Goal: Task Accomplishment & Management: Manage account settings

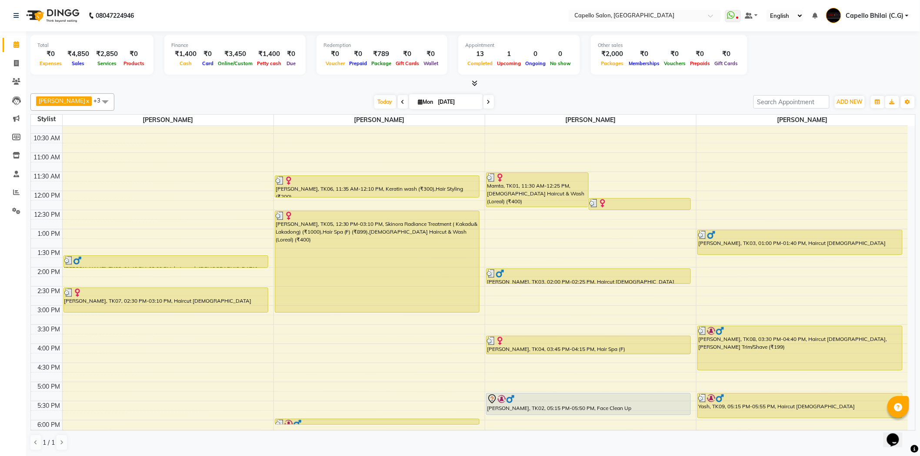
scroll to position [233, 0]
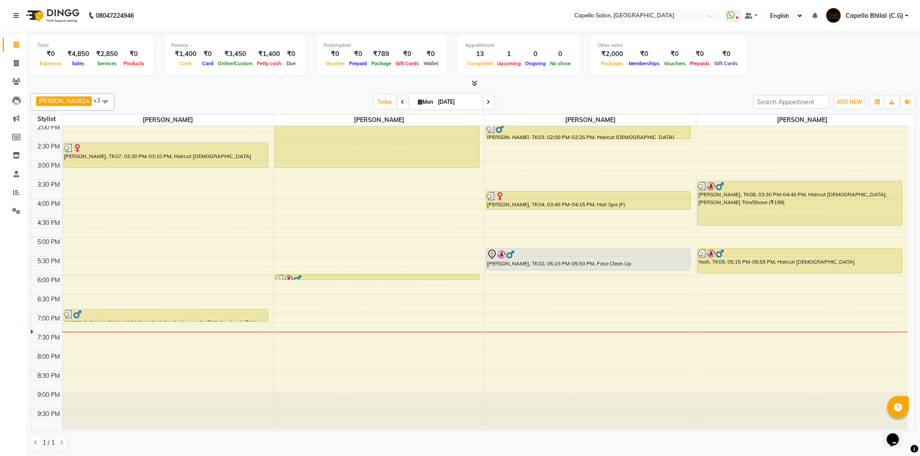
click at [717, 340] on div "8:00 AM 8:30 AM 9:00 AM 9:30 AM 10:00 AM 10:30 AM 11:00 AM 11:30 AM 12:00 PM 12…" at bounding box center [469, 161] width 877 height 535
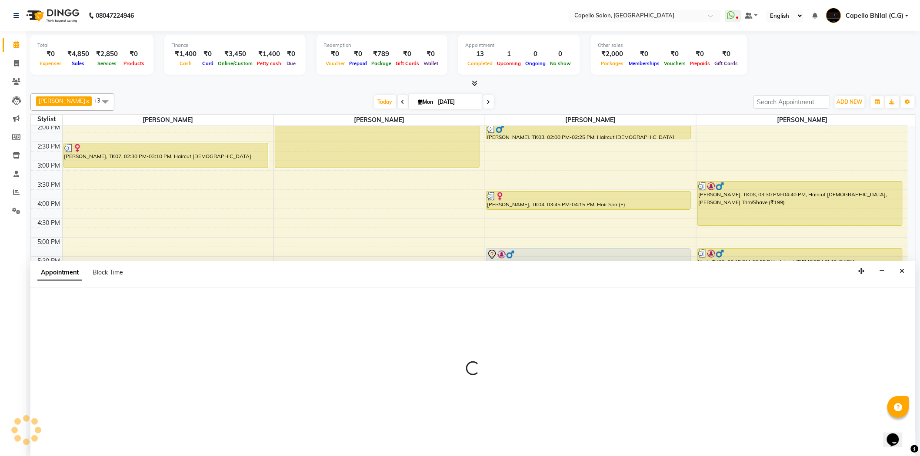
scroll to position [0, 0]
select select "17882"
select select "tentative"
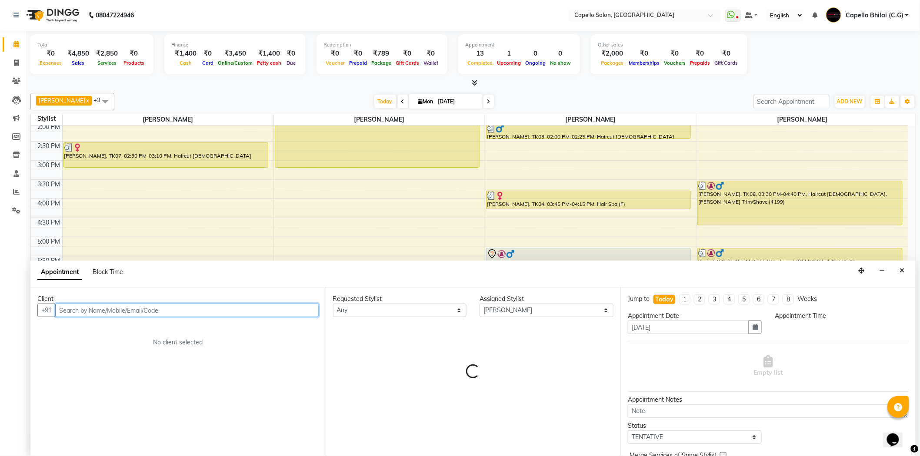
select select "1170"
click at [224, 311] on input "text" at bounding box center [186, 310] width 263 height 13
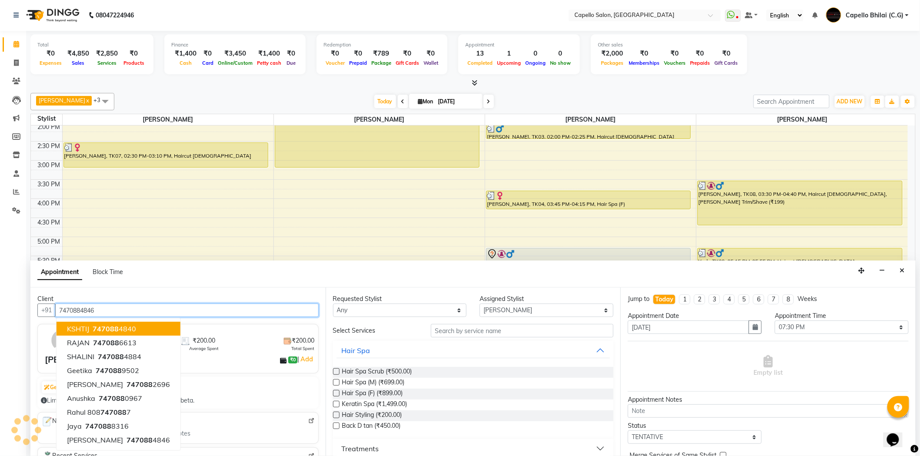
type input "7470884846"
click at [257, 400] on div "Limited to 5 AI generations per business during beta." at bounding box center [178, 400] width 274 height 9
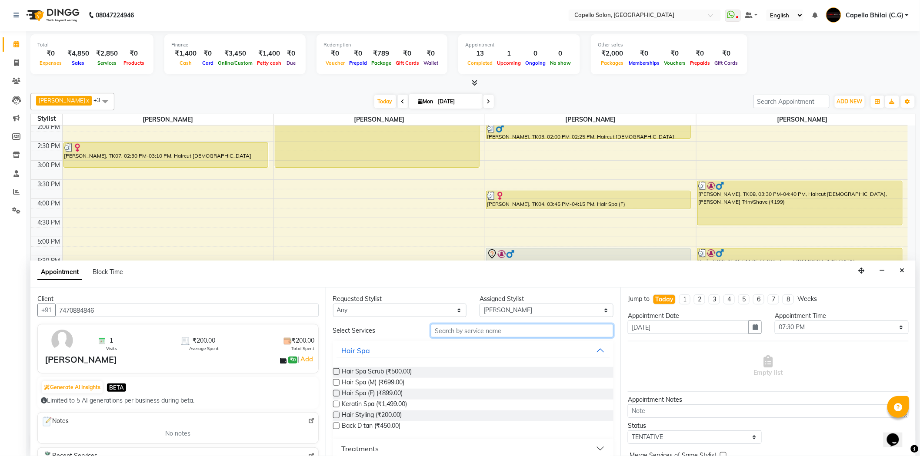
click at [447, 331] on input "text" at bounding box center [522, 330] width 183 height 13
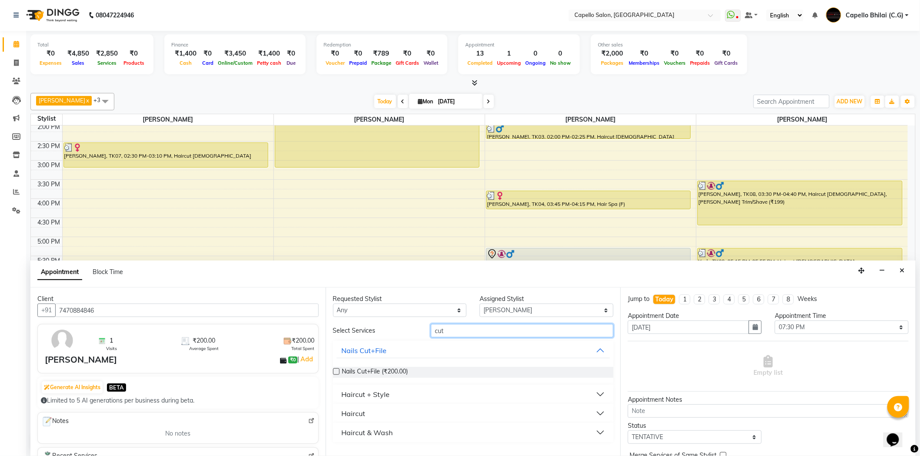
type input "cut"
click at [362, 392] on div "Haircut + Style" at bounding box center [366, 394] width 48 height 10
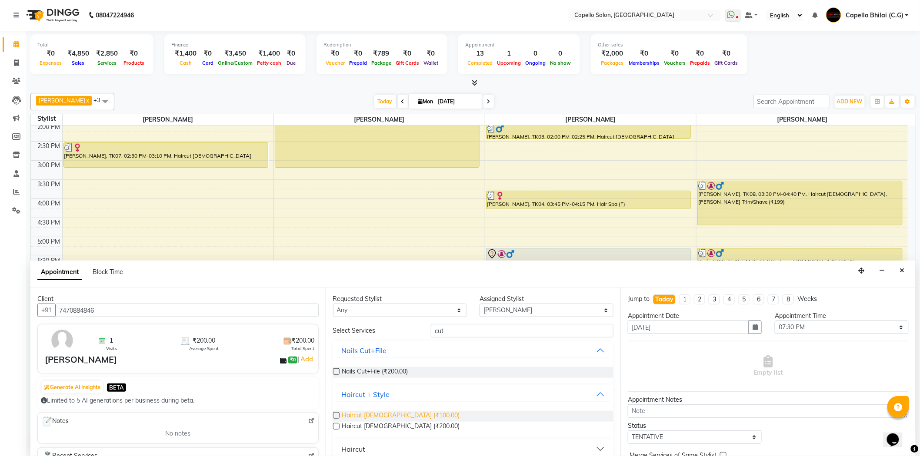
click at [364, 415] on span "Haircut male (₹100.00)" at bounding box center [401, 416] width 118 height 11
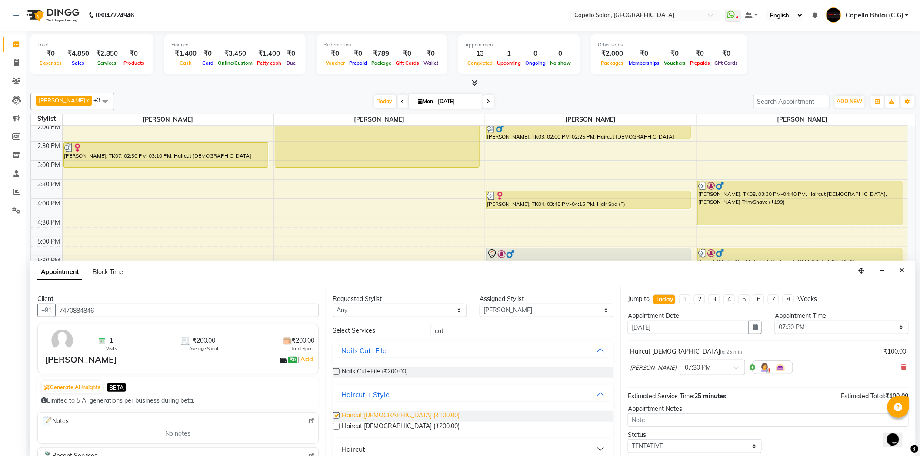
checkbox input "false"
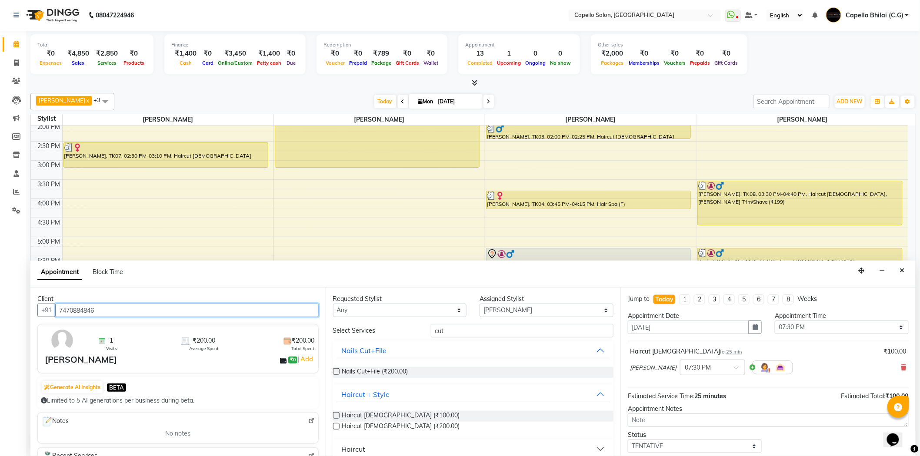
click at [133, 315] on input "7470884846" at bounding box center [186, 310] width 263 height 13
click at [132, 314] on input "7470884846" at bounding box center [186, 310] width 263 height 13
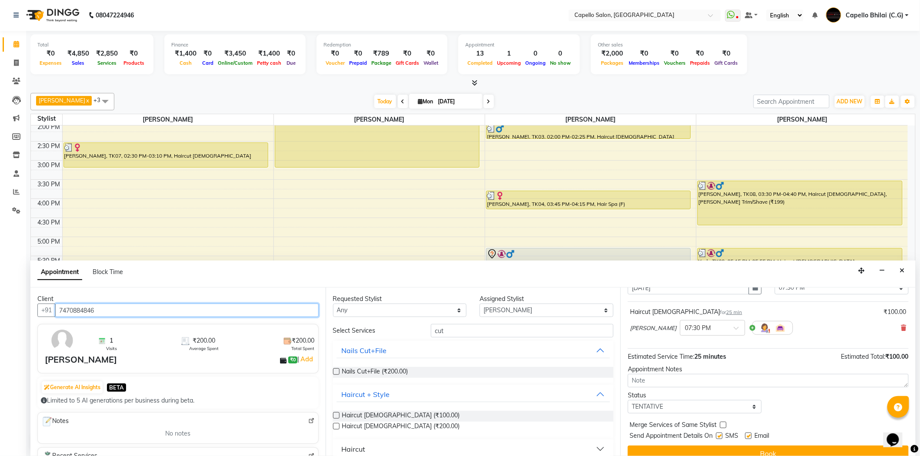
scroll to position [51, 0]
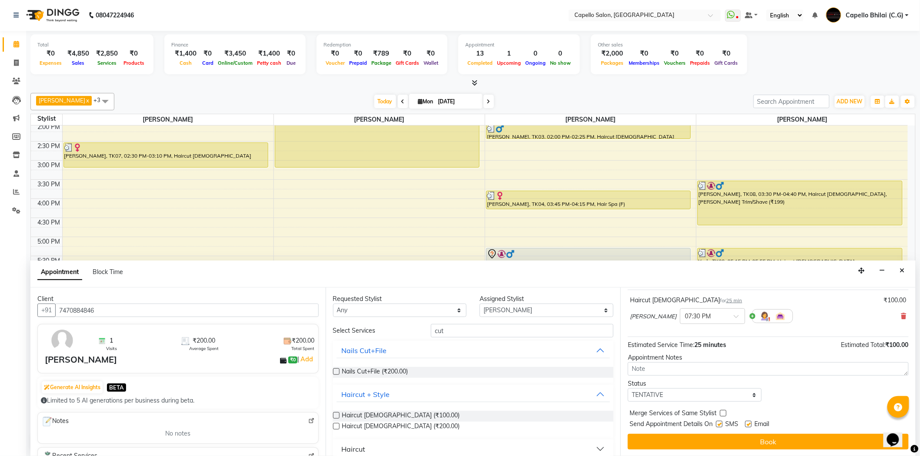
click at [735, 441] on button "Book" at bounding box center [768, 442] width 281 height 16
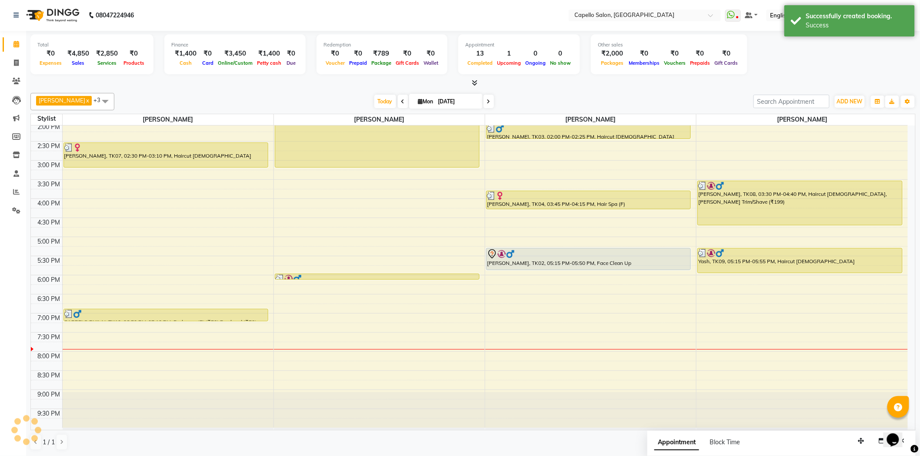
scroll to position [0, 0]
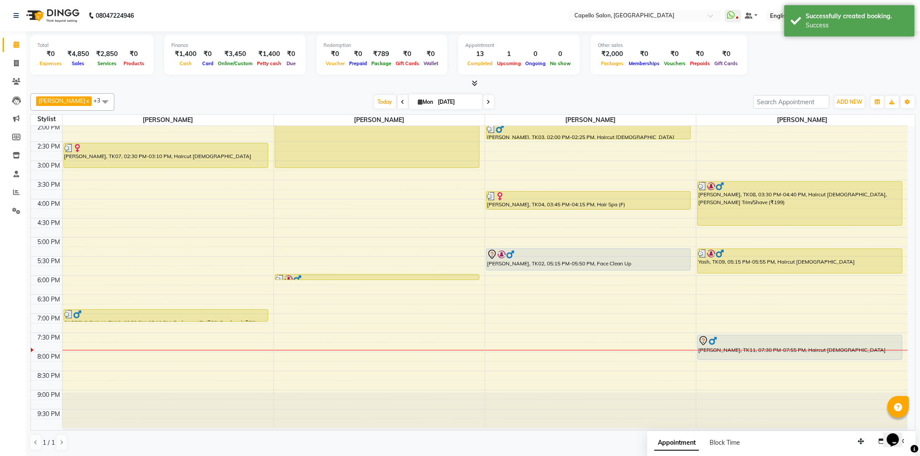
drag, startPoint x: 760, startPoint y: 348, endPoint x: 760, endPoint y: 355, distance: 7.0
click at [762, 359] on div "Parth, TK03, 01:00 PM-01:40 PM, Haircut male Vipin, TK08, 03:30 PM-04:40 PM, Ha…" at bounding box center [801, 161] width 211 height 535
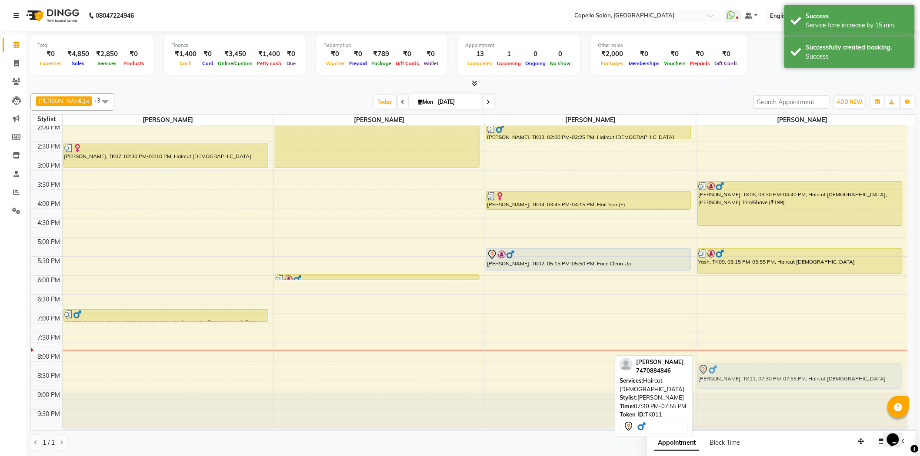
drag, startPoint x: 759, startPoint y: 347, endPoint x: 761, endPoint y: 372, distance: 24.9
click at [761, 372] on div "Parth, TK03, 01:00 PM-01:40 PM, Haircut male Vipin, TK08, 03:30 PM-04:40 PM, Ha…" at bounding box center [801, 161] width 211 height 535
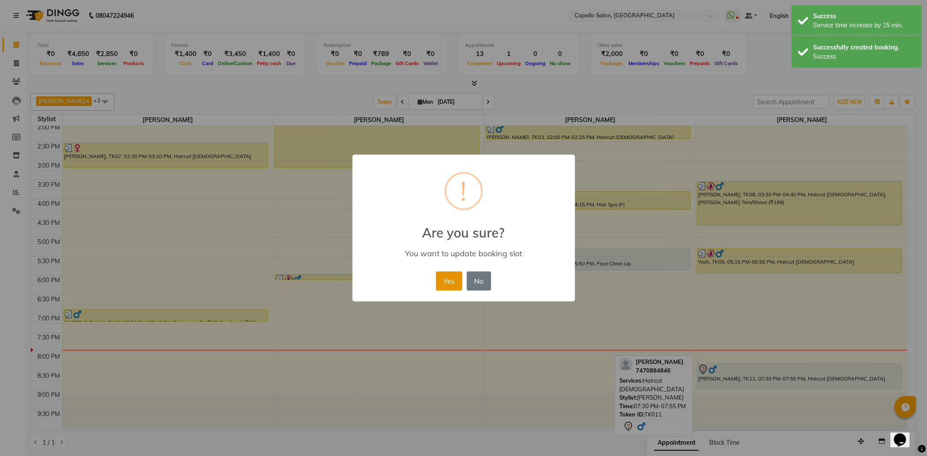
click at [438, 282] on button "Yes" at bounding box center [449, 281] width 27 height 19
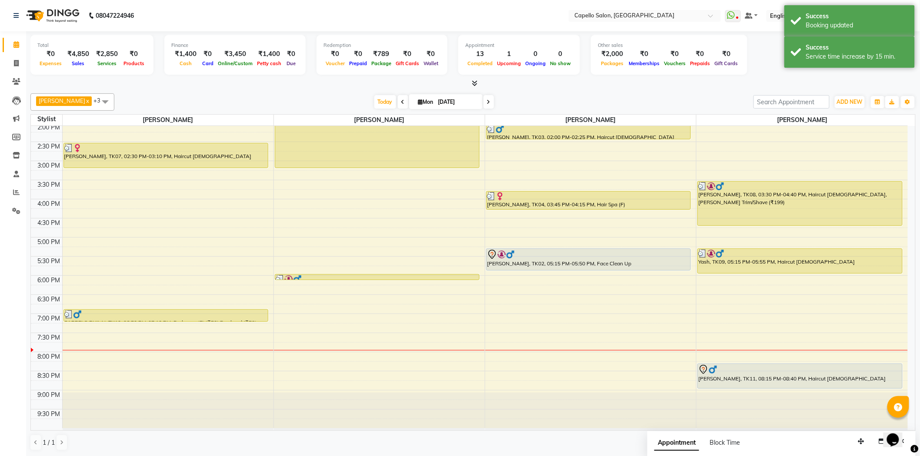
drag, startPoint x: 757, startPoint y: 376, endPoint x: 755, endPoint y: 383, distance: 6.5
click at [754, 383] on div "Parth, TK03, 01:00 PM-01:40 PM, Haircut male Vipin, TK08, 03:30 PM-04:40 PM, Ha…" at bounding box center [801, 161] width 211 height 535
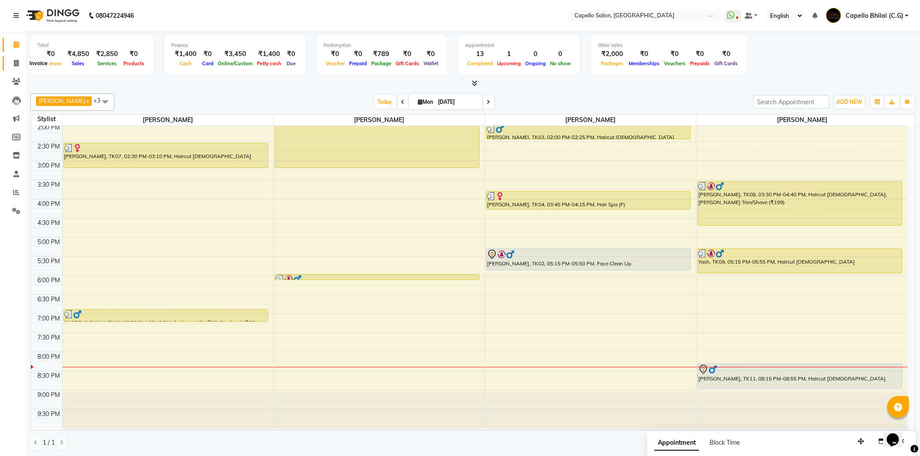
click at [16, 59] on span at bounding box center [16, 64] width 15 height 10
select select "service"
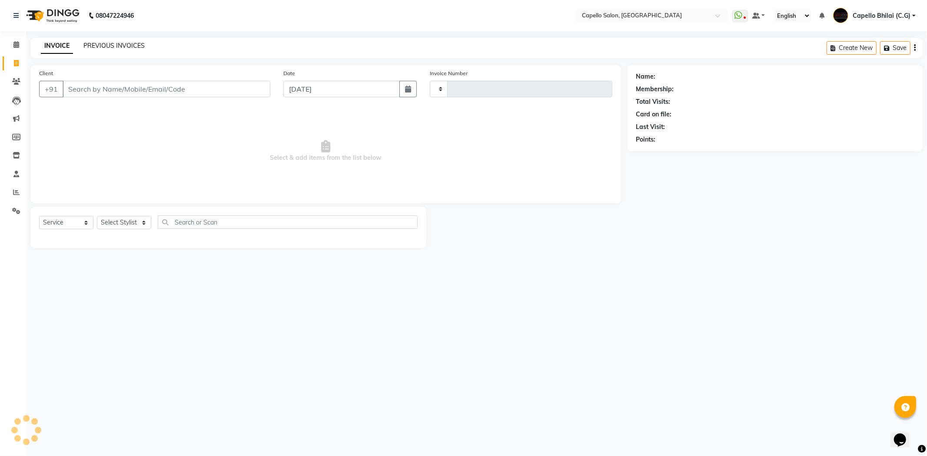
type input "2211"
select select "809"
click at [110, 43] on link "PREVIOUS INVOICES" at bounding box center [113, 46] width 61 height 8
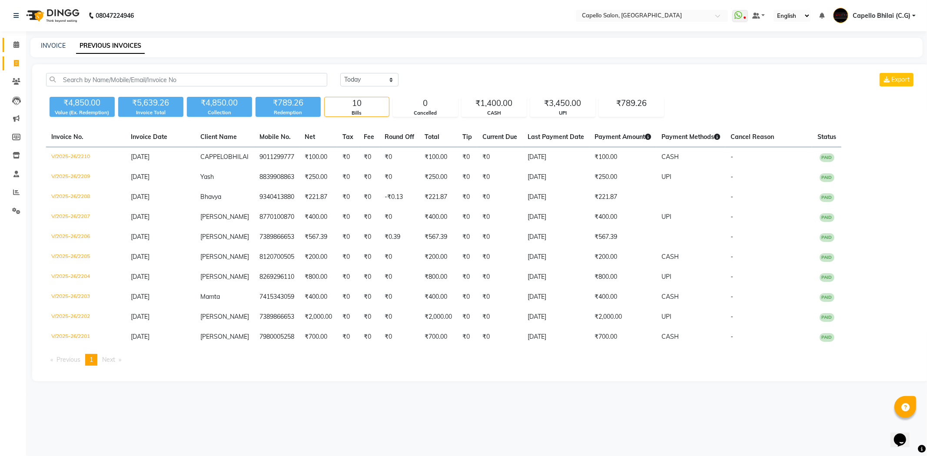
click at [20, 38] on link "Calendar" at bounding box center [13, 45] width 21 height 14
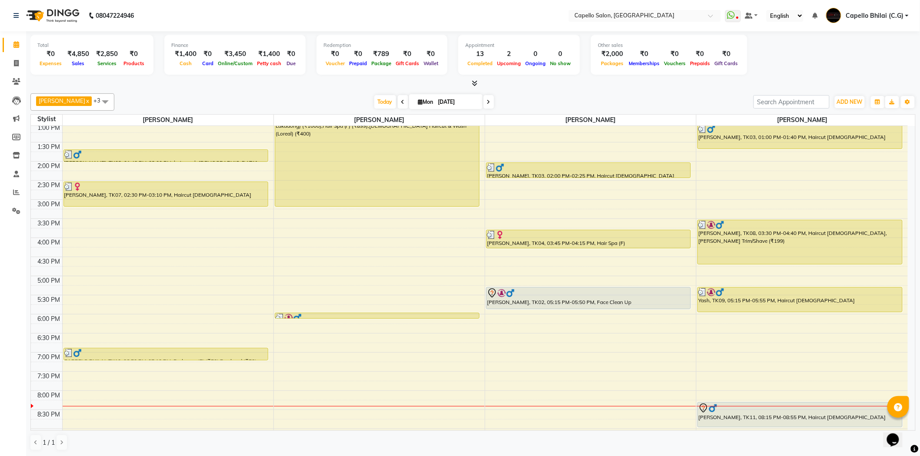
scroll to position [233, 0]
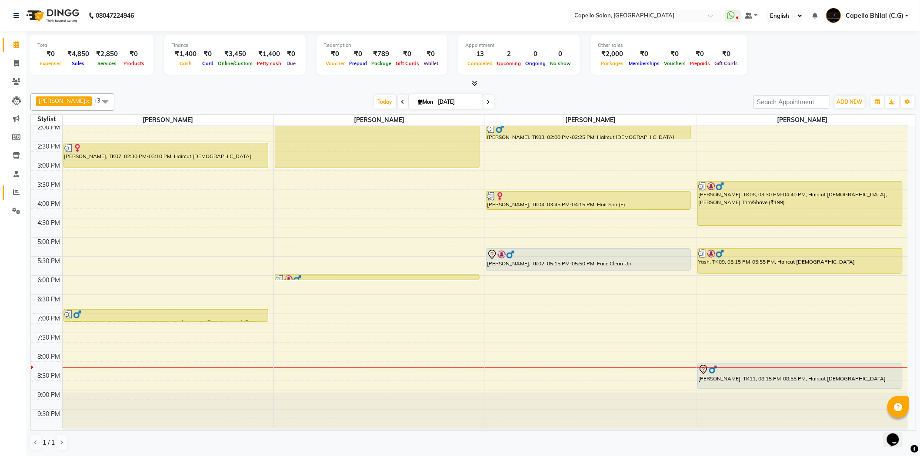
click at [20, 186] on link "Reports" at bounding box center [13, 193] width 21 height 14
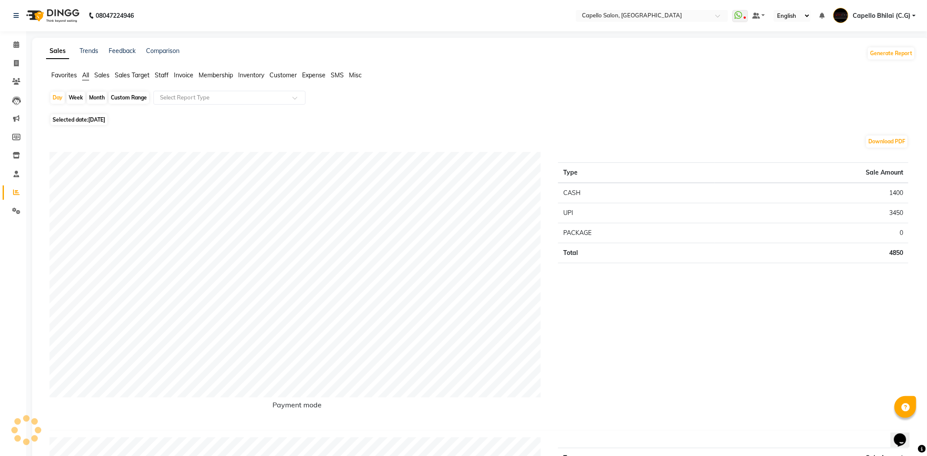
click at [93, 97] on div "Month" at bounding box center [97, 98] width 20 height 12
select select "9"
select select "2025"
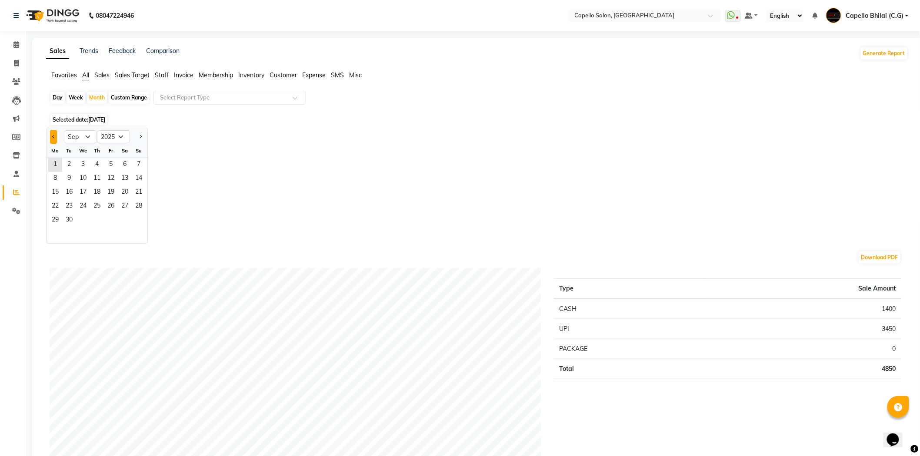
click at [51, 134] on button "Previous month" at bounding box center [53, 137] width 7 height 14
select select "8"
click at [107, 163] on span "1" at bounding box center [111, 165] width 14 height 14
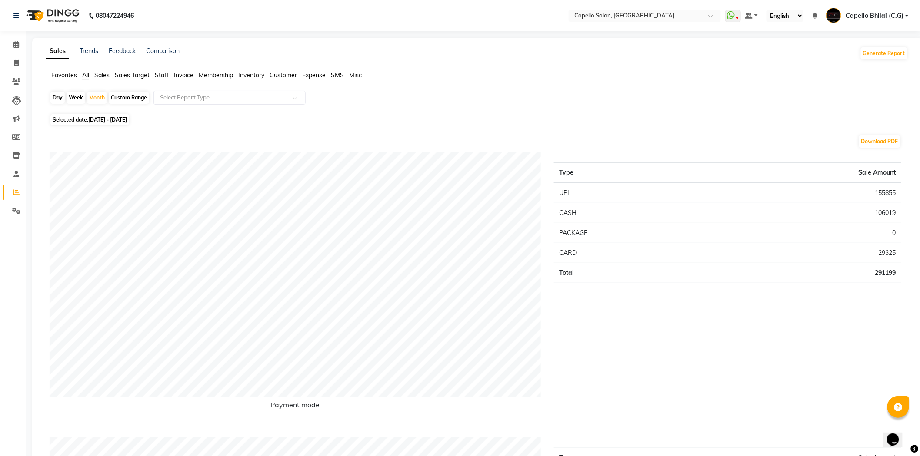
scroll to position [289, 0]
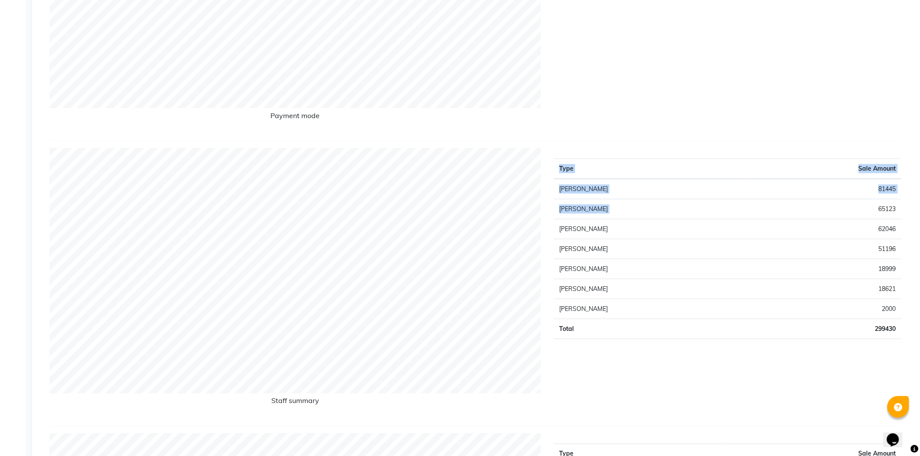
drag, startPoint x: 866, startPoint y: 206, endPoint x: 916, endPoint y: 209, distance: 50.1
click at [865, 207] on td "65123" at bounding box center [823, 210] width 155 height 20
click at [863, 202] on td "65123" at bounding box center [823, 210] width 155 height 20
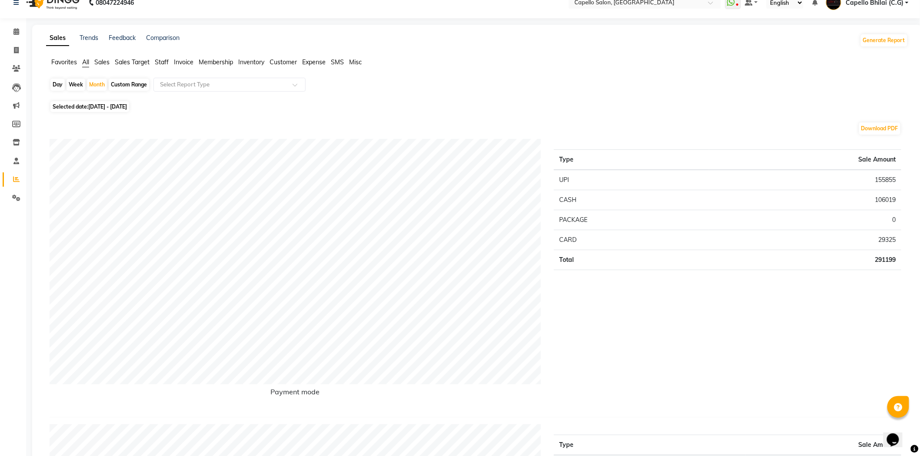
scroll to position [0, 0]
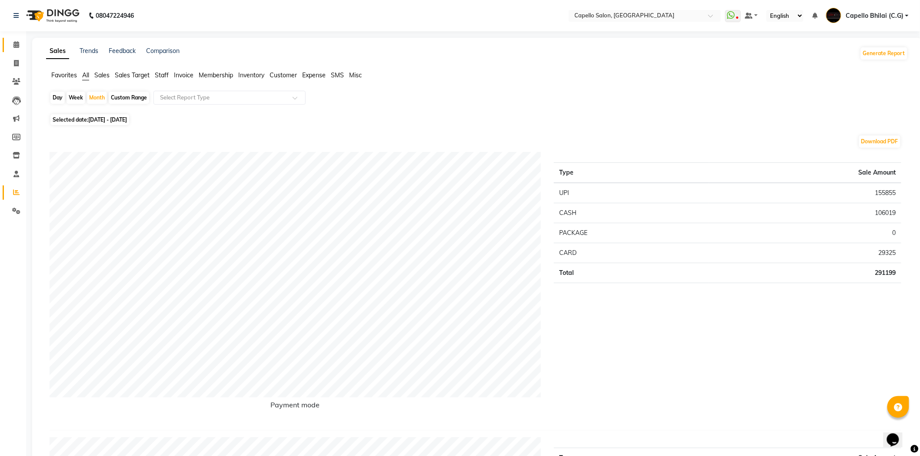
click at [16, 39] on link "Calendar" at bounding box center [13, 45] width 21 height 14
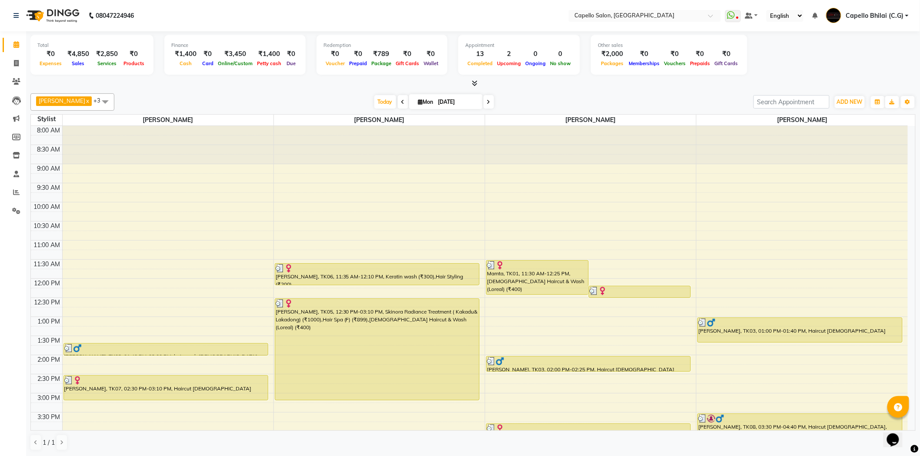
click at [474, 83] on icon at bounding box center [475, 83] width 6 height 7
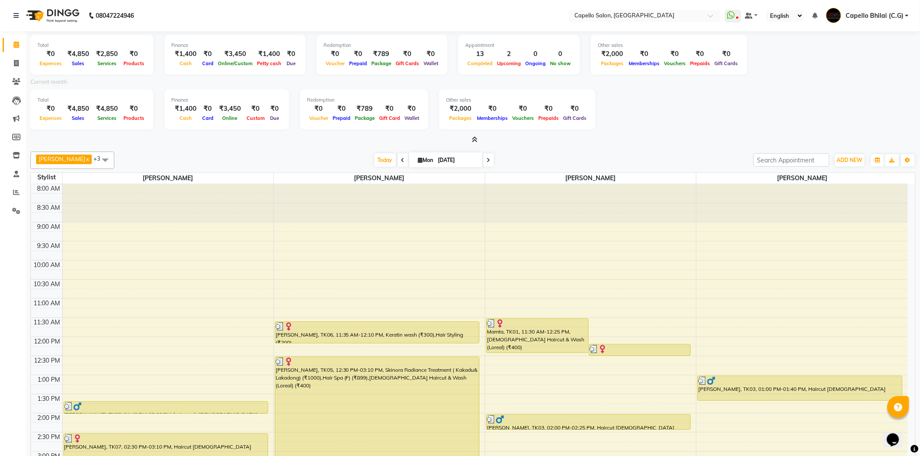
click at [470, 138] on span at bounding box center [473, 140] width 9 height 9
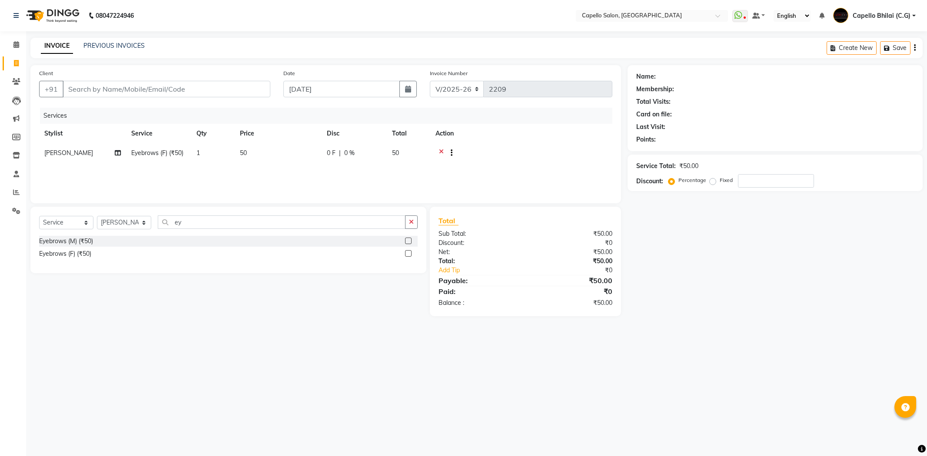
select select "809"
select select "service"
select select "49122"
click at [130, 89] on input "Client" at bounding box center [167, 89] width 208 height 17
paste input "7470884846"
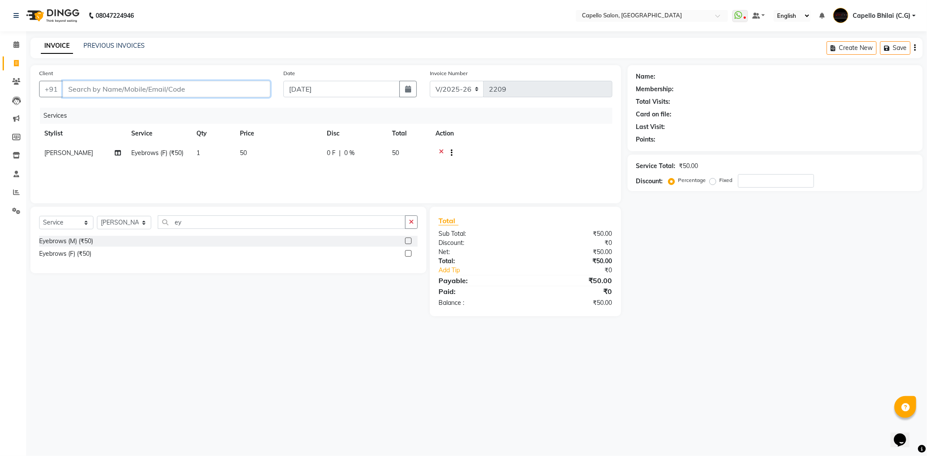
type input "7470884846"
type input "0"
type input "7470884846"
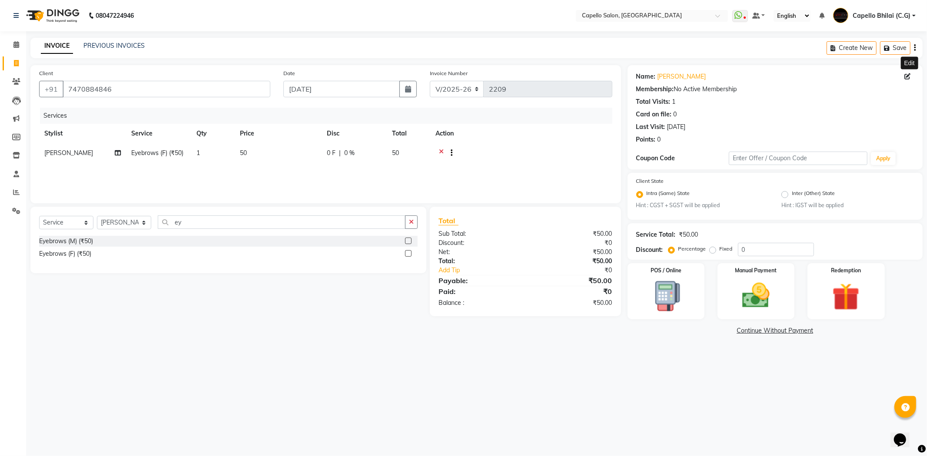
click at [910, 77] on span at bounding box center [910, 76] width 10 height 9
click at [907, 77] on icon at bounding box center [908, 76] width 6 height 6
select select
select select "male"
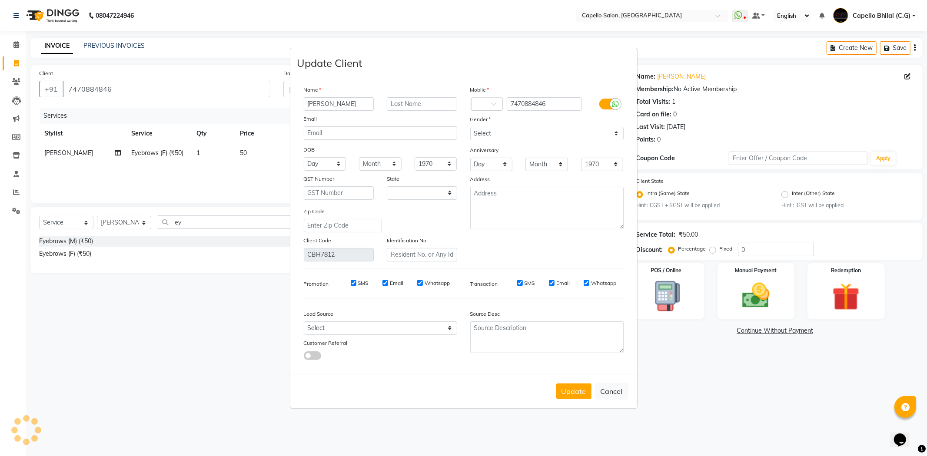
select select "7"
drag, startPoint x: 338, startPoint y: 100, endPoint x: 276, endPoint y: 107, distance: 61.6
click at [276, 107] on ngb-modal-window "Update Client Name Kumar Email DOB Day 01 02 03 04 05 06 07 08 09 10 11 12 13 1…" at bounding box center [463, 228] width 927 height 456
click at [425, 103] on input "text" at bounding box center [422, 103] width 70 height 13
paste input "Kumar"
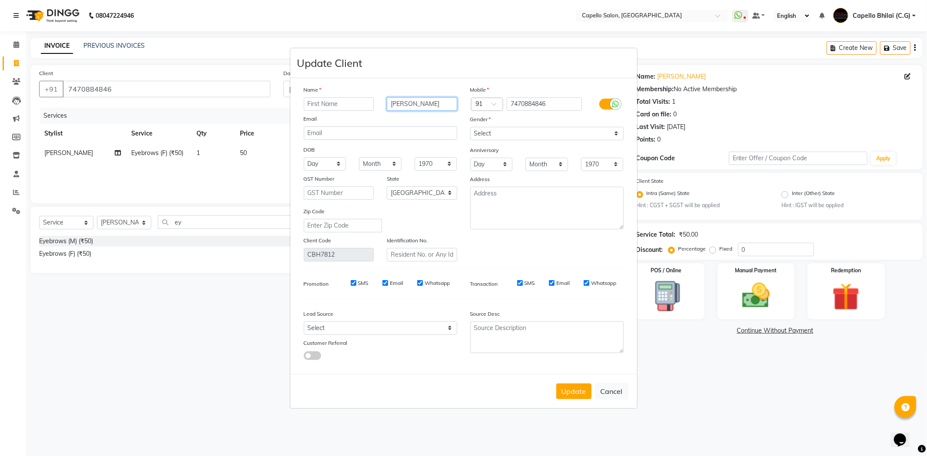
type input "Kumar"
click at [337, 102] on input "text" at bounding box center [339, 103] width 70 height 13
type input "Kshitij"
click at [575, 395] on button "Update" at bounding box center [573, 392] width 35 height 16
select select
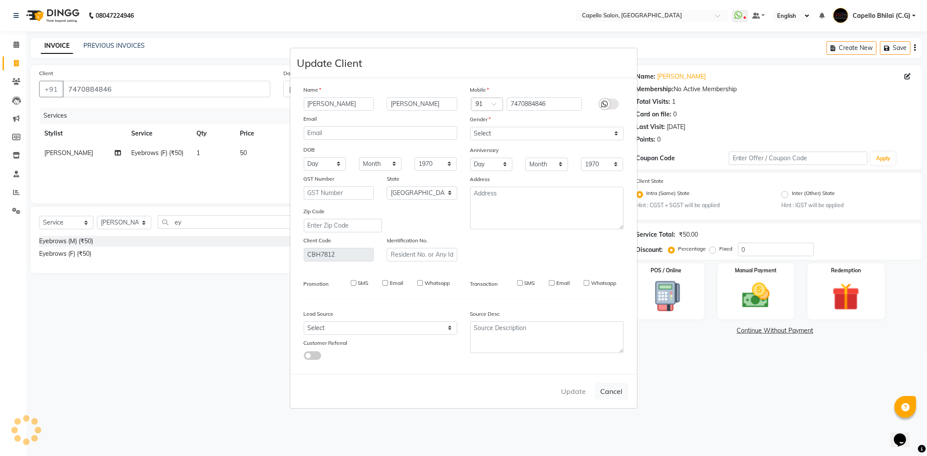
select select
select select "null"
select select
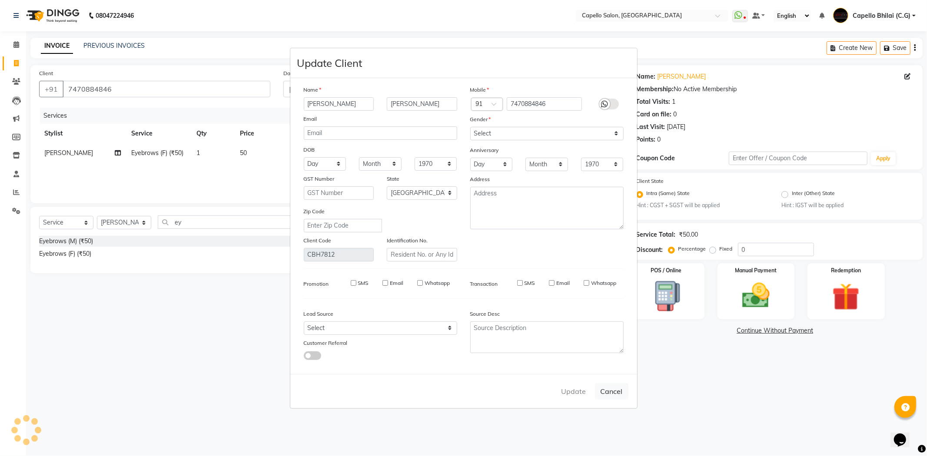
select select
checkbox input "false"
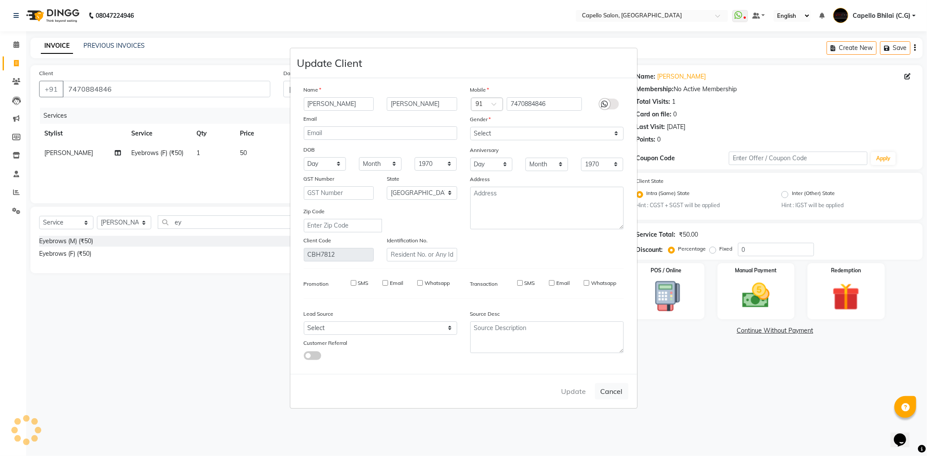
checkbox input "false"
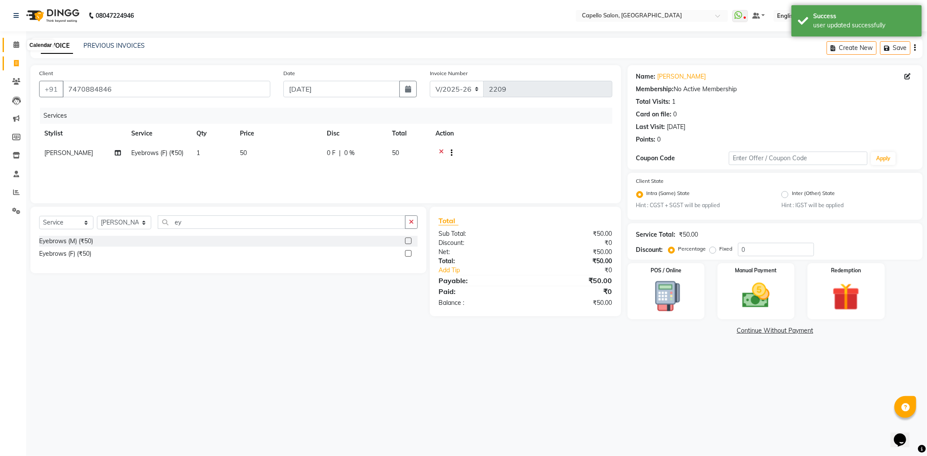
click at [14, 48] on icon at bounding box center [16, 44] width 6 height 7
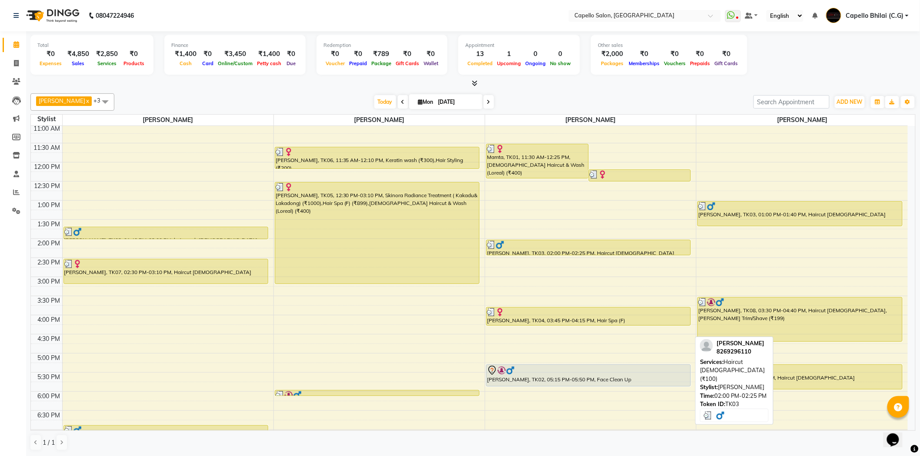
scroll to position [145, 0]
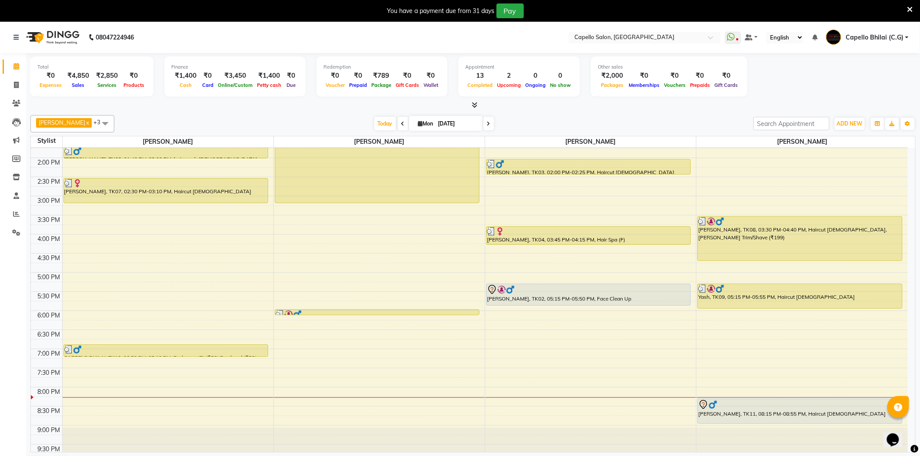
scroll to position [233, 0]
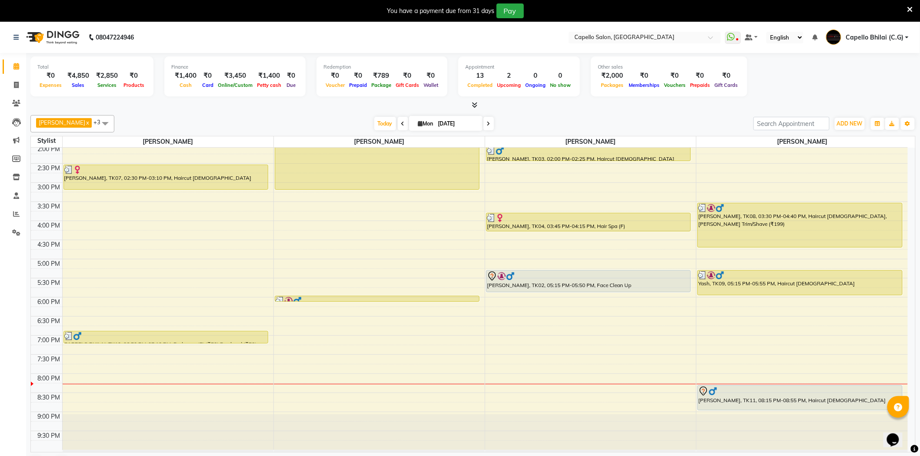
click at [907, 11] on icon at bounding box center [910, 10] width 6 height 8
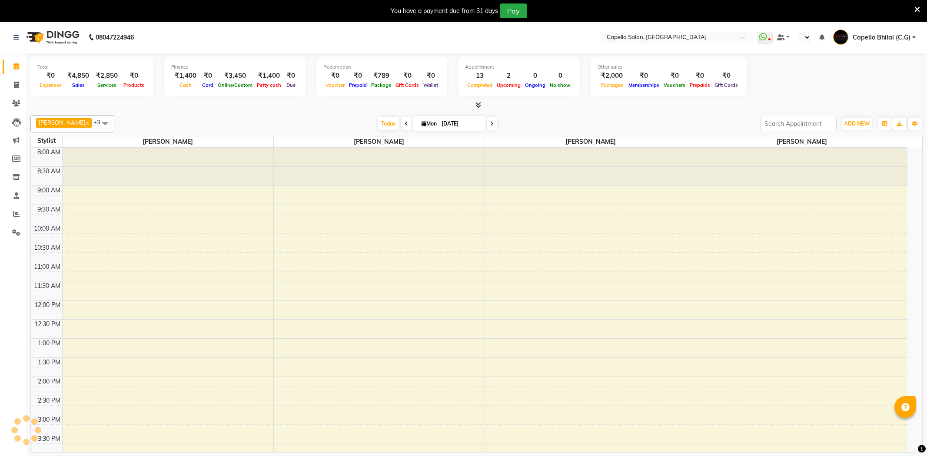
select select "en"
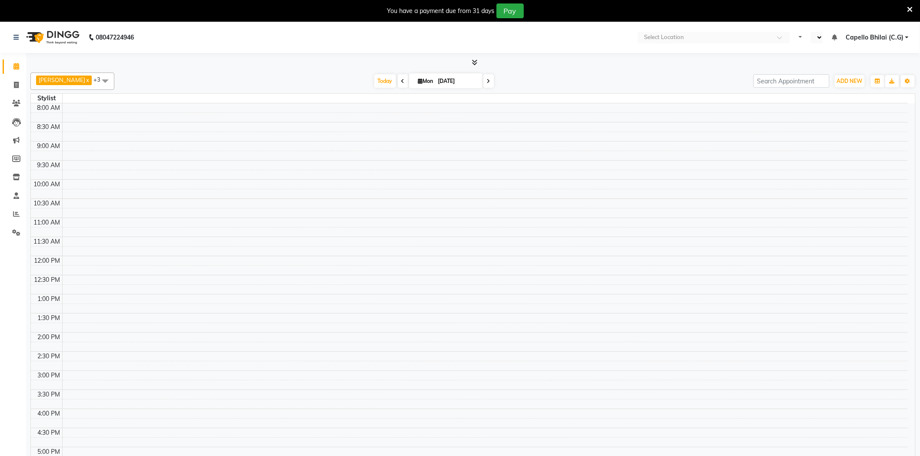
drag, startPoint x: 912, startPoint y: 10, endPoint x: 907, endPoint y: 10, distance: 4.8
click at [908, 10] on icon at bounding box center [910, 10] width 6 height 8
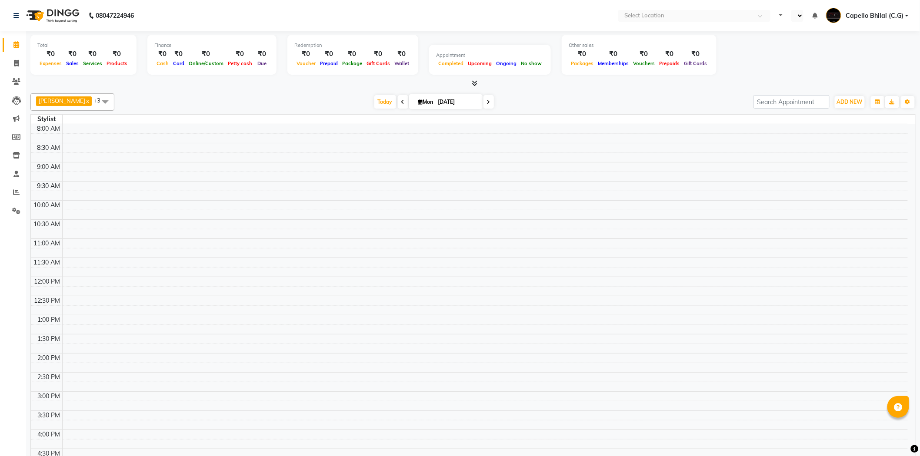
select select "en"
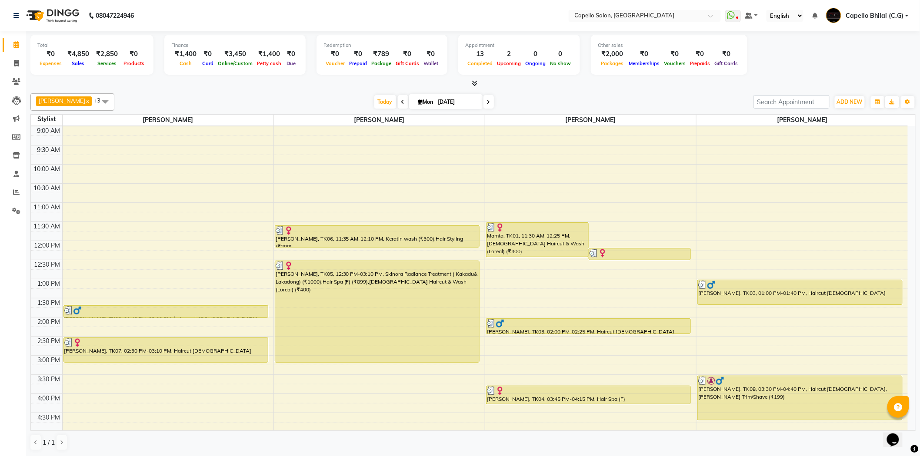
scroll to position [145, 0]
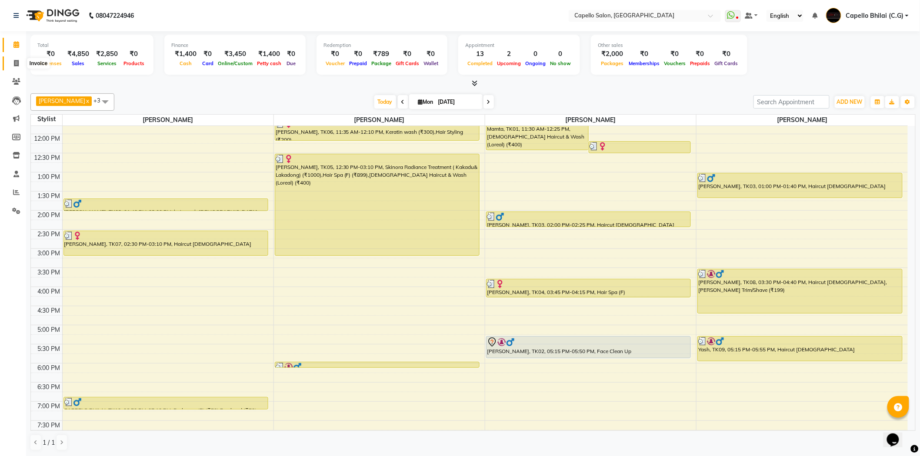
click at [11, 66] on span at bounding box center [16, 64] width 15 height 10
select select "service"
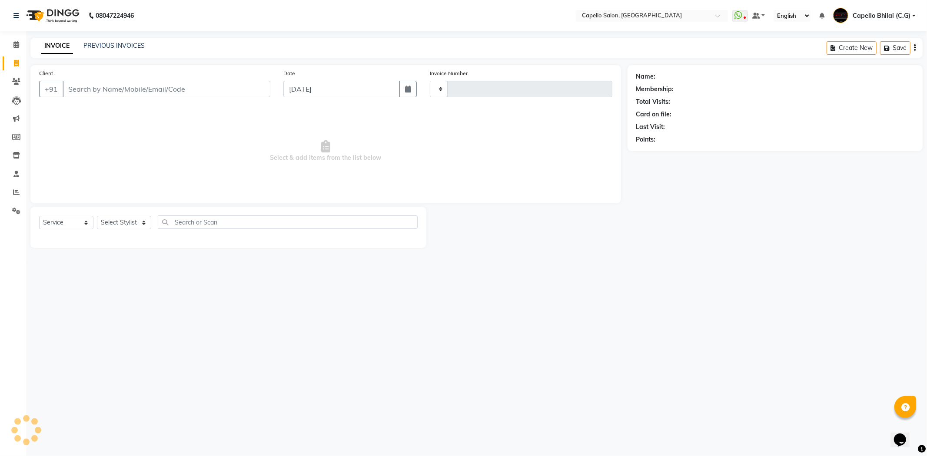
type input "2211"
select select "809"
click at [87, 40] on div "INVOICE PREVIOUS INVOICES Create New Save" at bounding box center [476, 48] width 892 height 20
click at [96, 47] on link "PREVIOUS INVOICES" at bounding box center [113, 46] width 61 height 8
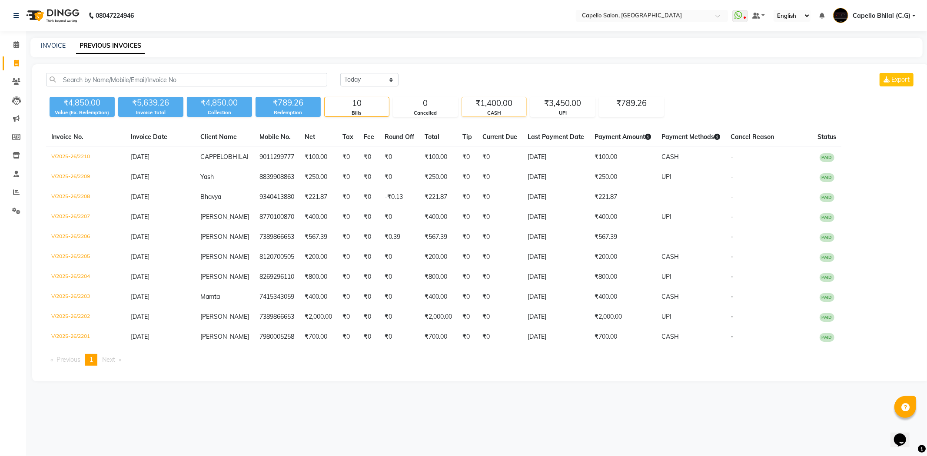
click at [488, 104] on div "₹1,400.00" at bounding box center [494, 103] width 64 height 12
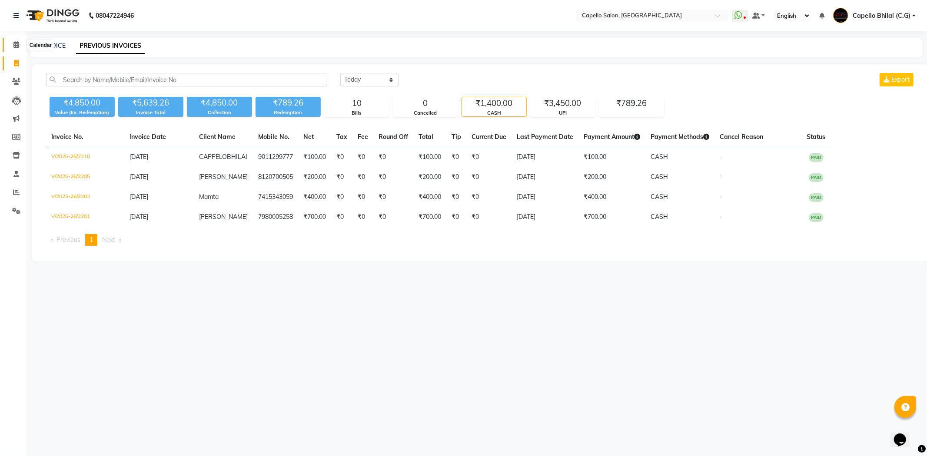
click at [12, 41] on span at bounding box center [16, 45] width 15 height 10
